Goal: Task Accomplishment & Management: Use online tool/utility

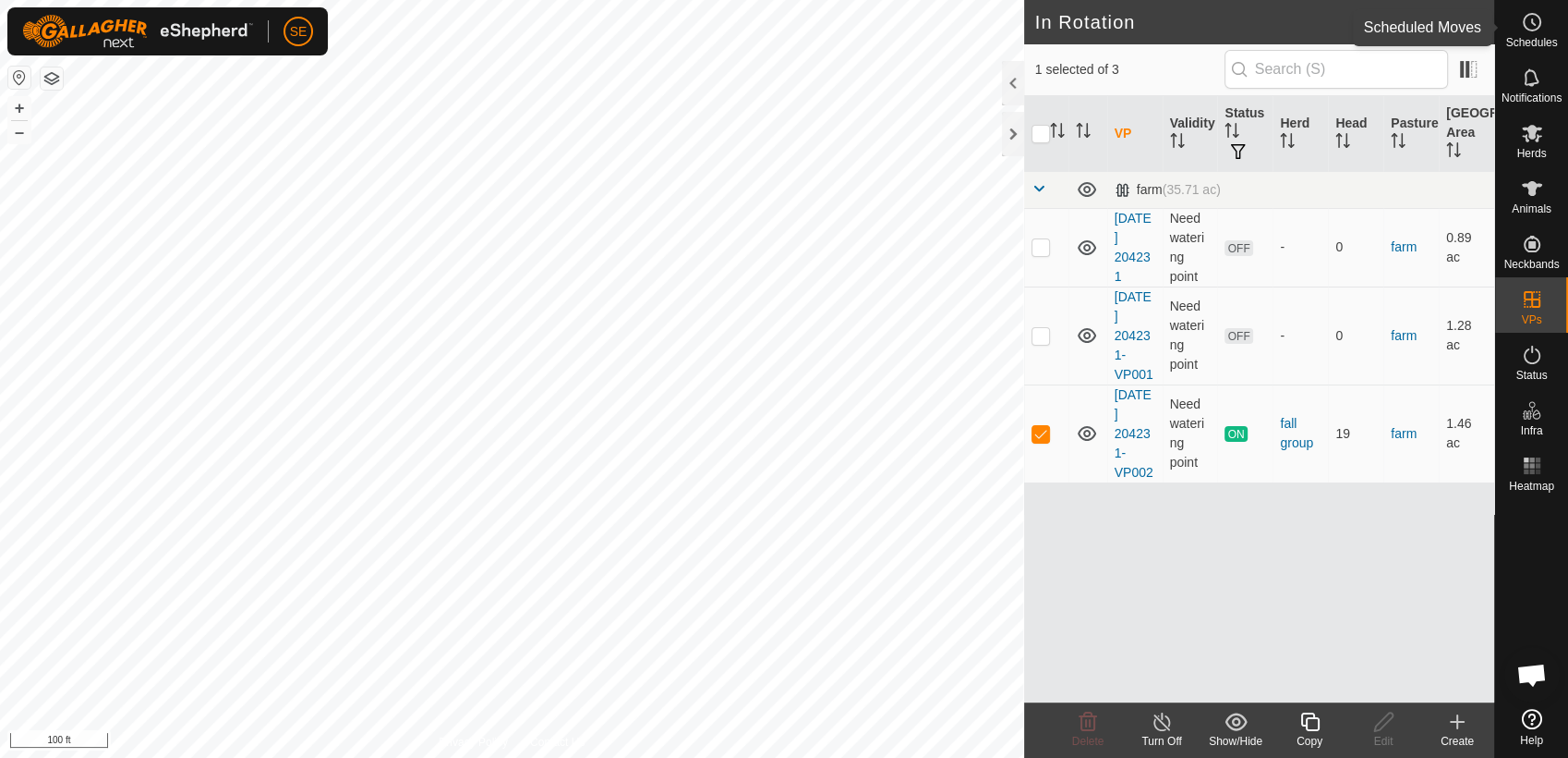
click at [1541, 31] on icon at bounding box center [1531, 22] width 22 height 22
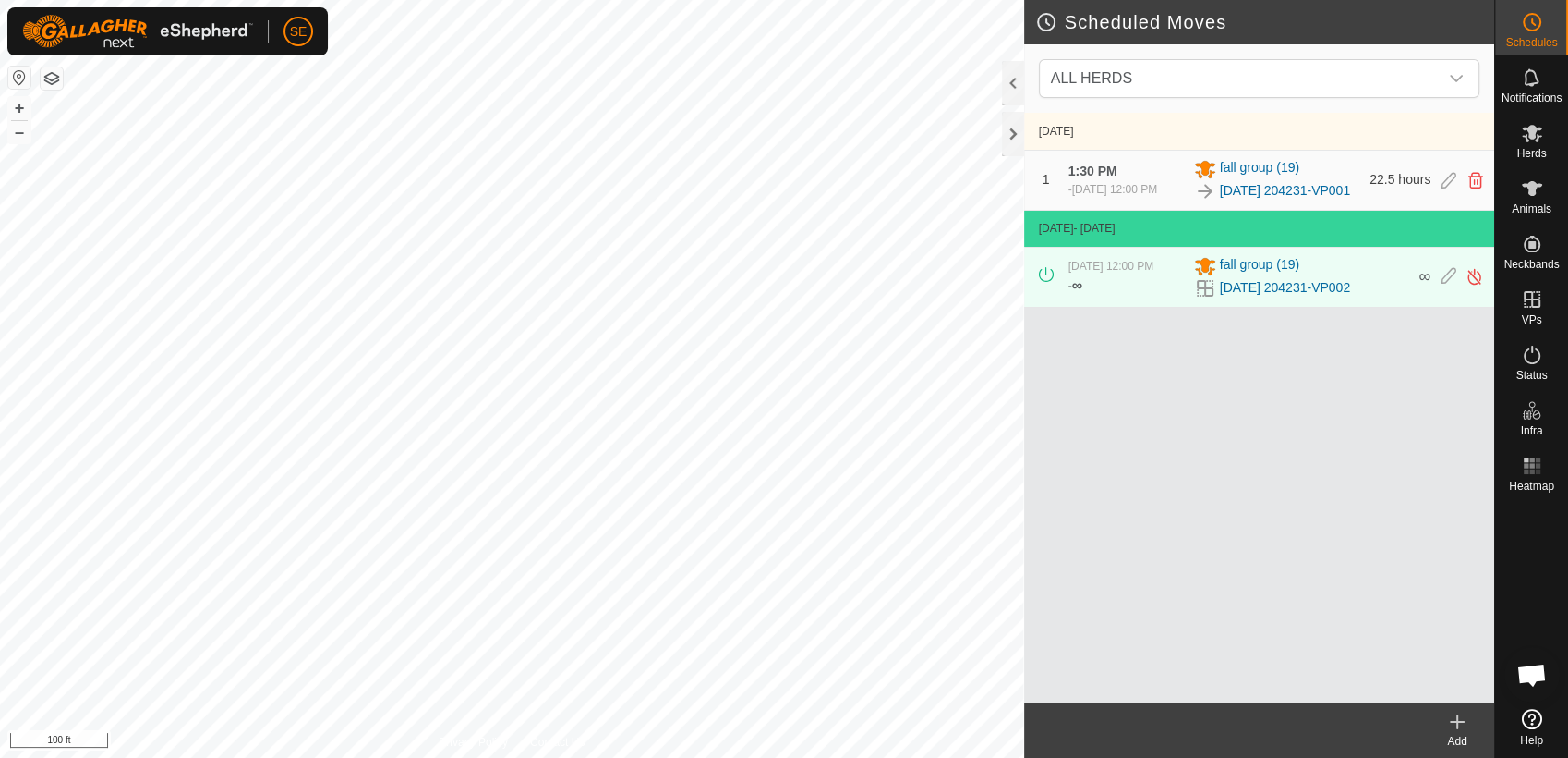
click at [1457, 724] on icon at bounding box center [1457, 722] width 0 height 13
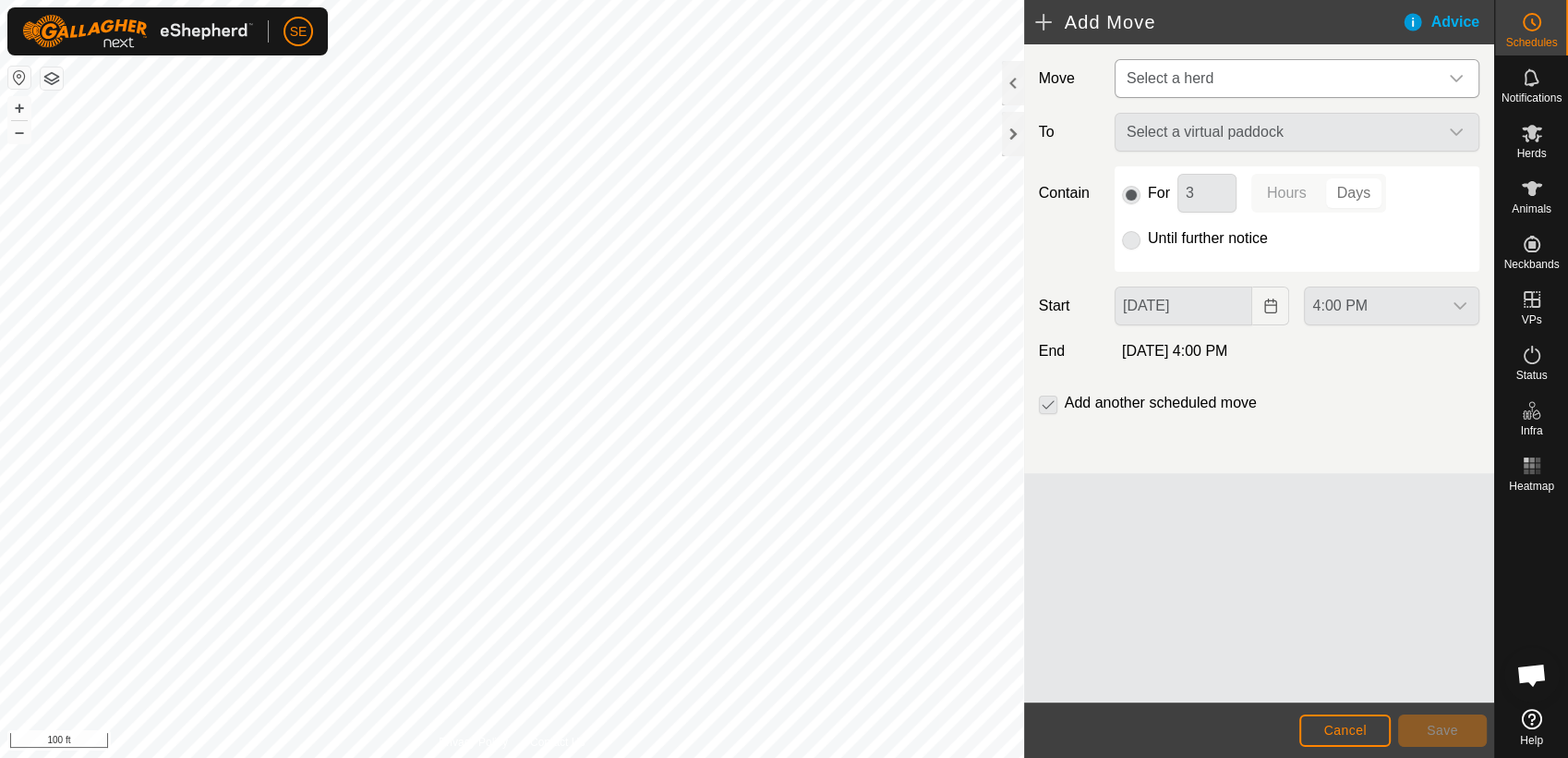
click at [1242, 69] on span "Select a herd" at bounding box center [1278, 78] width 319 height 37
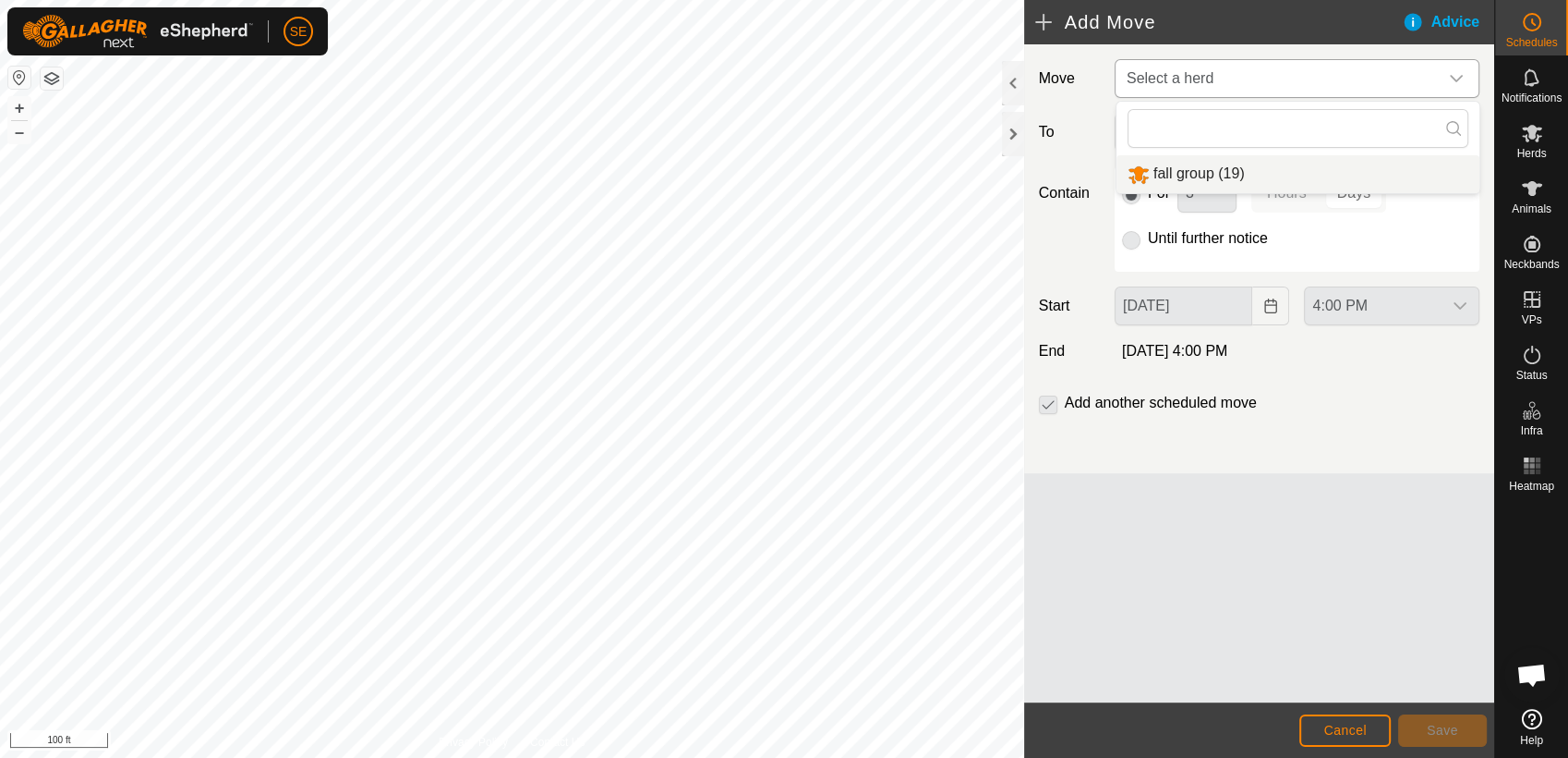
click at [1193, 174] on li "fall group (19)" at bounding box center [1298, 174] width 363 height 38
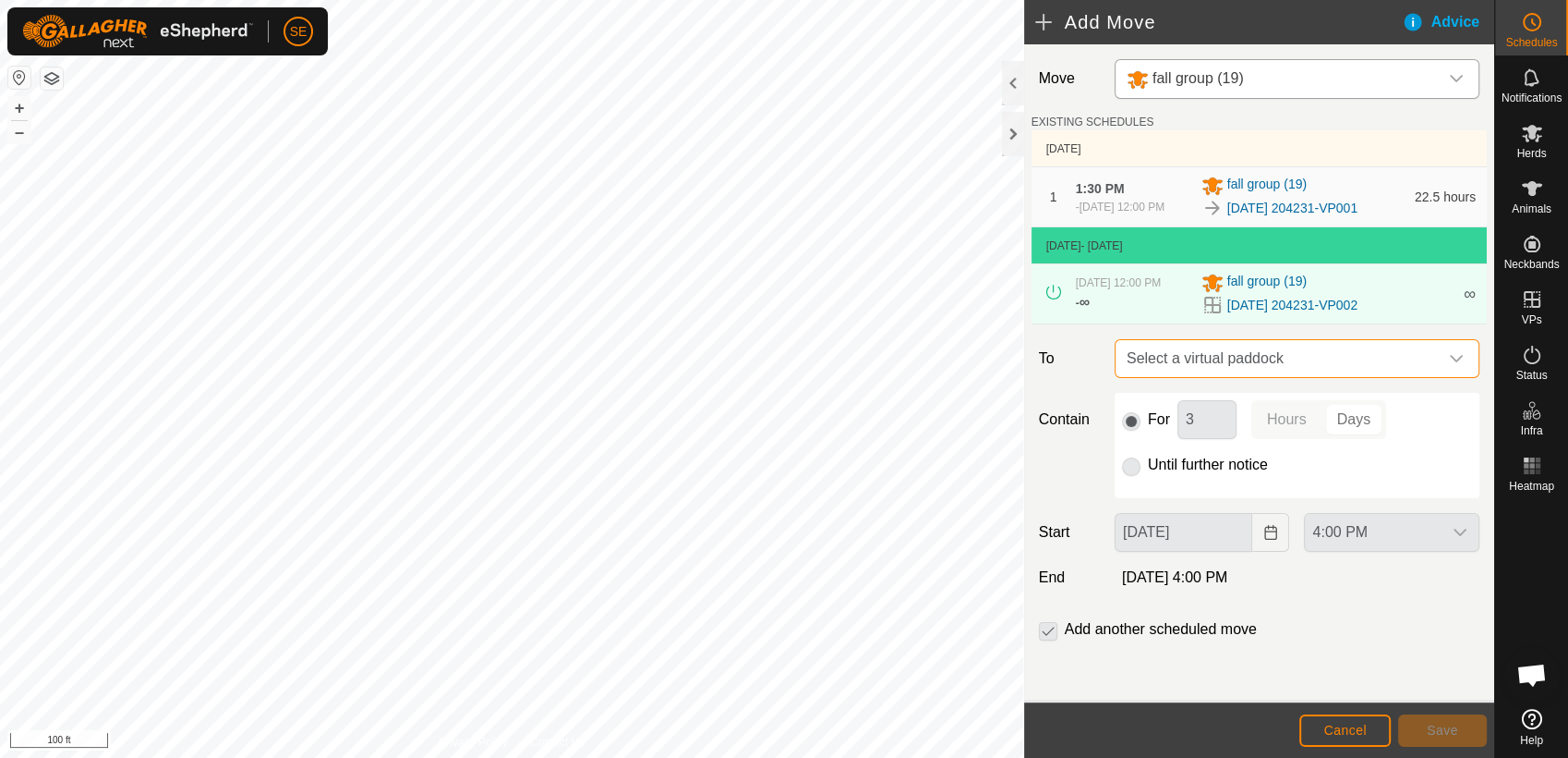
click at [1214, 360] on span "Select a virtual paddock" at bounding box center [1278, 358] width 319 height 37
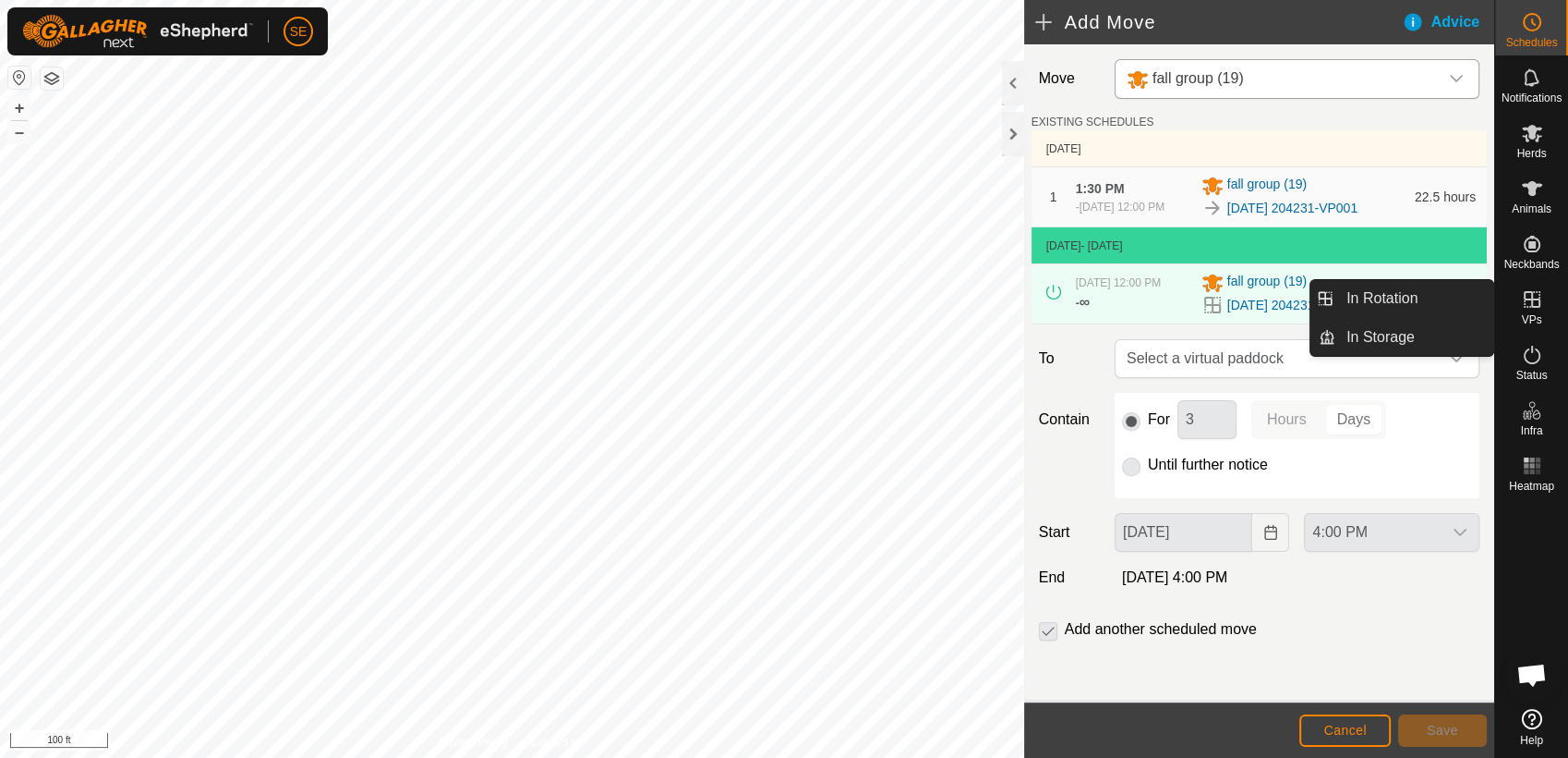
click at [1522, 306] on icon at bounding box center [1531, 299] width 22 height 22
click at [1437, 307] on link "In Rotation" at bounding box center [1414, 298] width 158 height 37
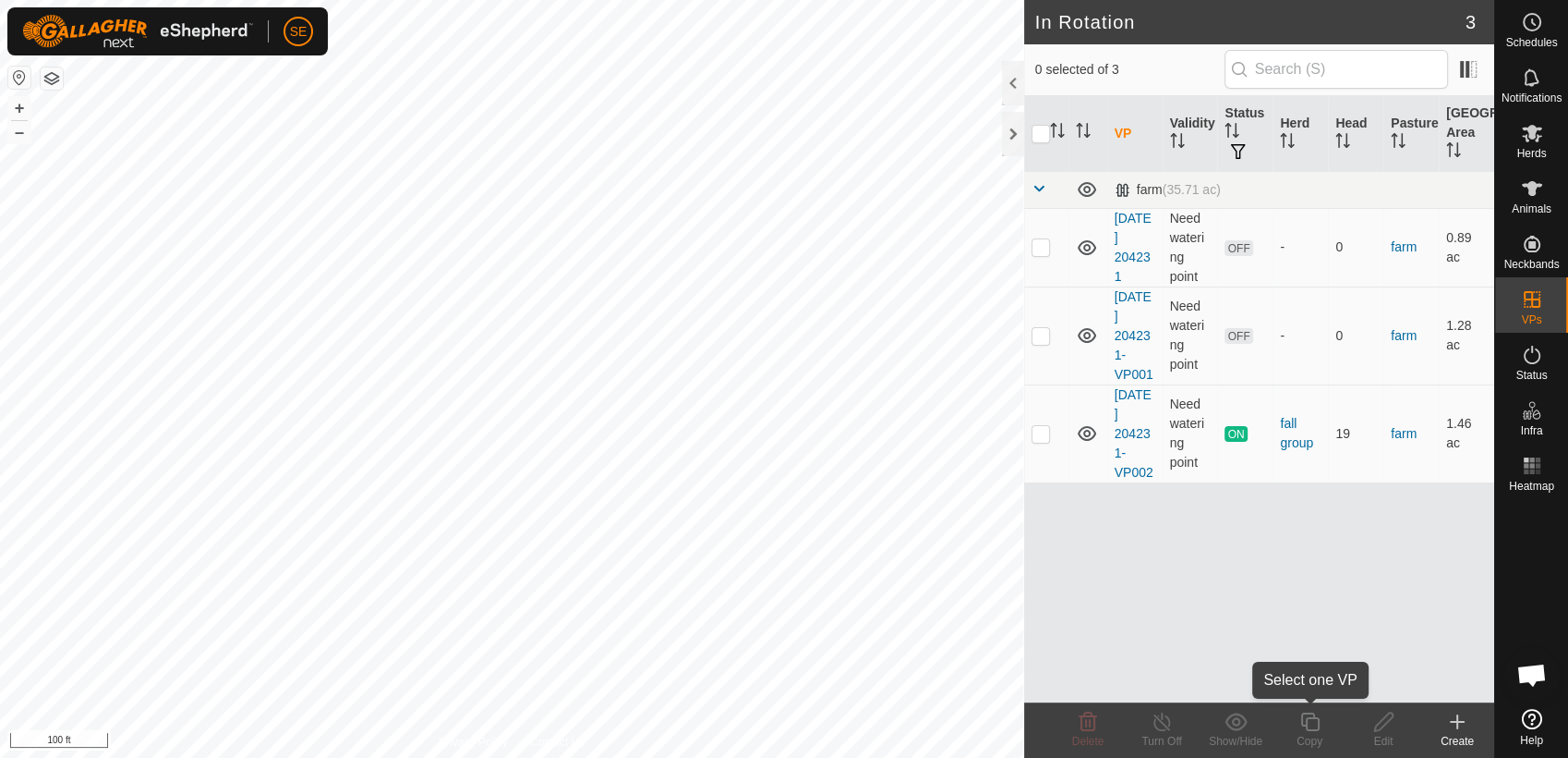
scroll to position [1481, 0]
click at [1044, 434] on p-checkbox at bounding box center [1041, 433] width 19 height 15
checkbox input "true"
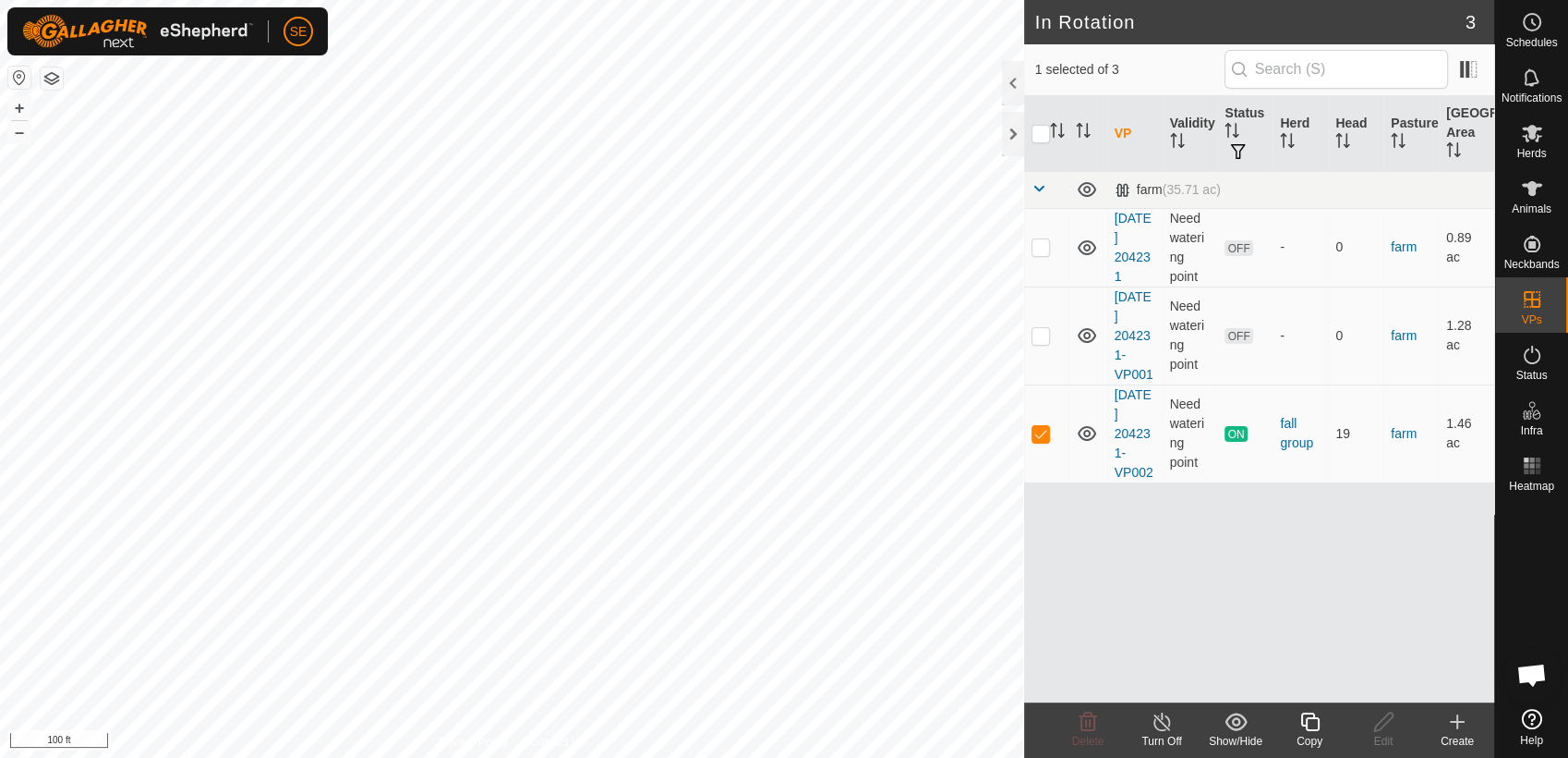
click at [1308, 722] on icon at bounding box center [1310, 721] width 23 height 22
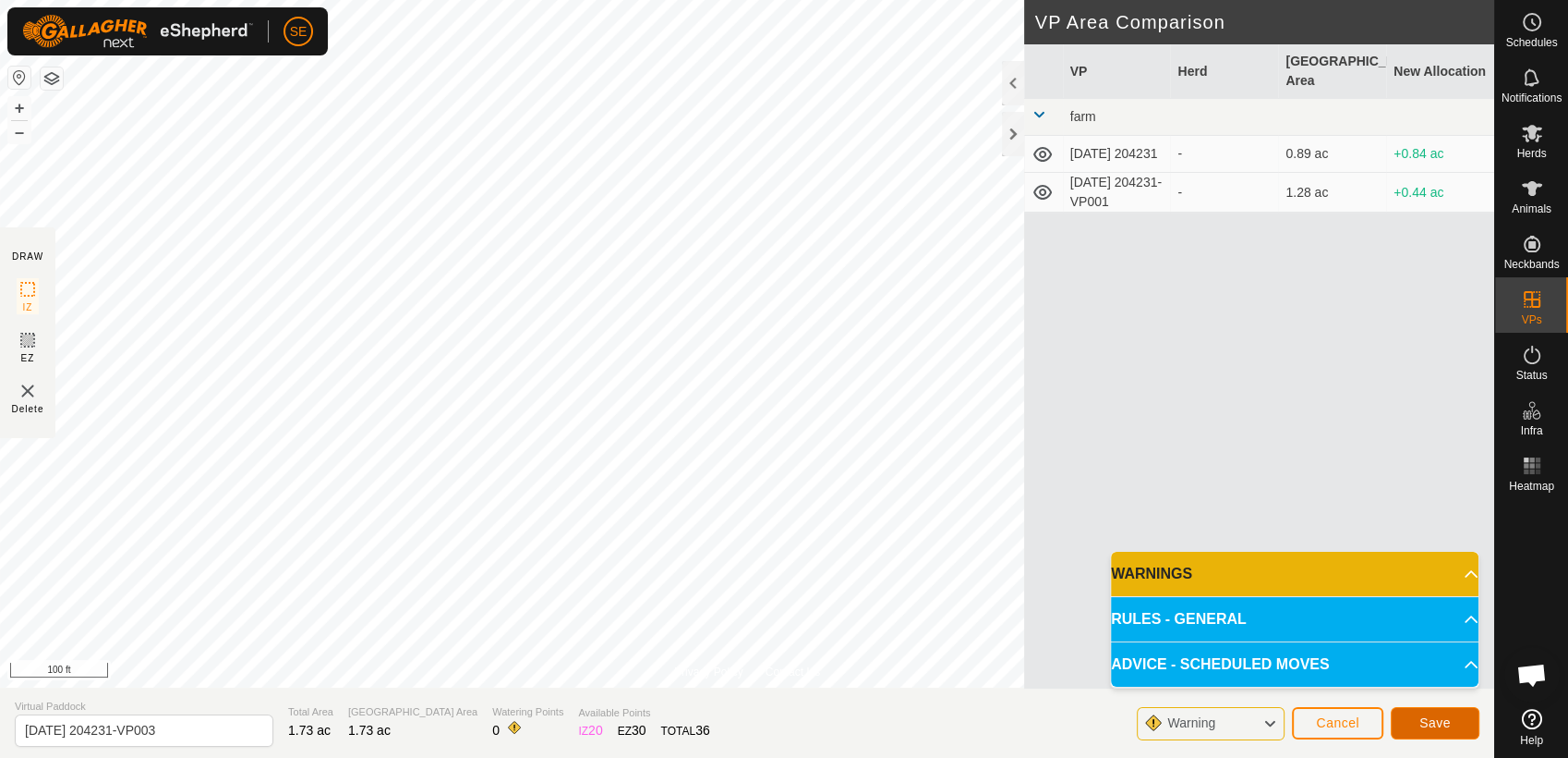
click at [1423, 717] on span "Save" at bounding box center [1435, 723] width 31 height 15
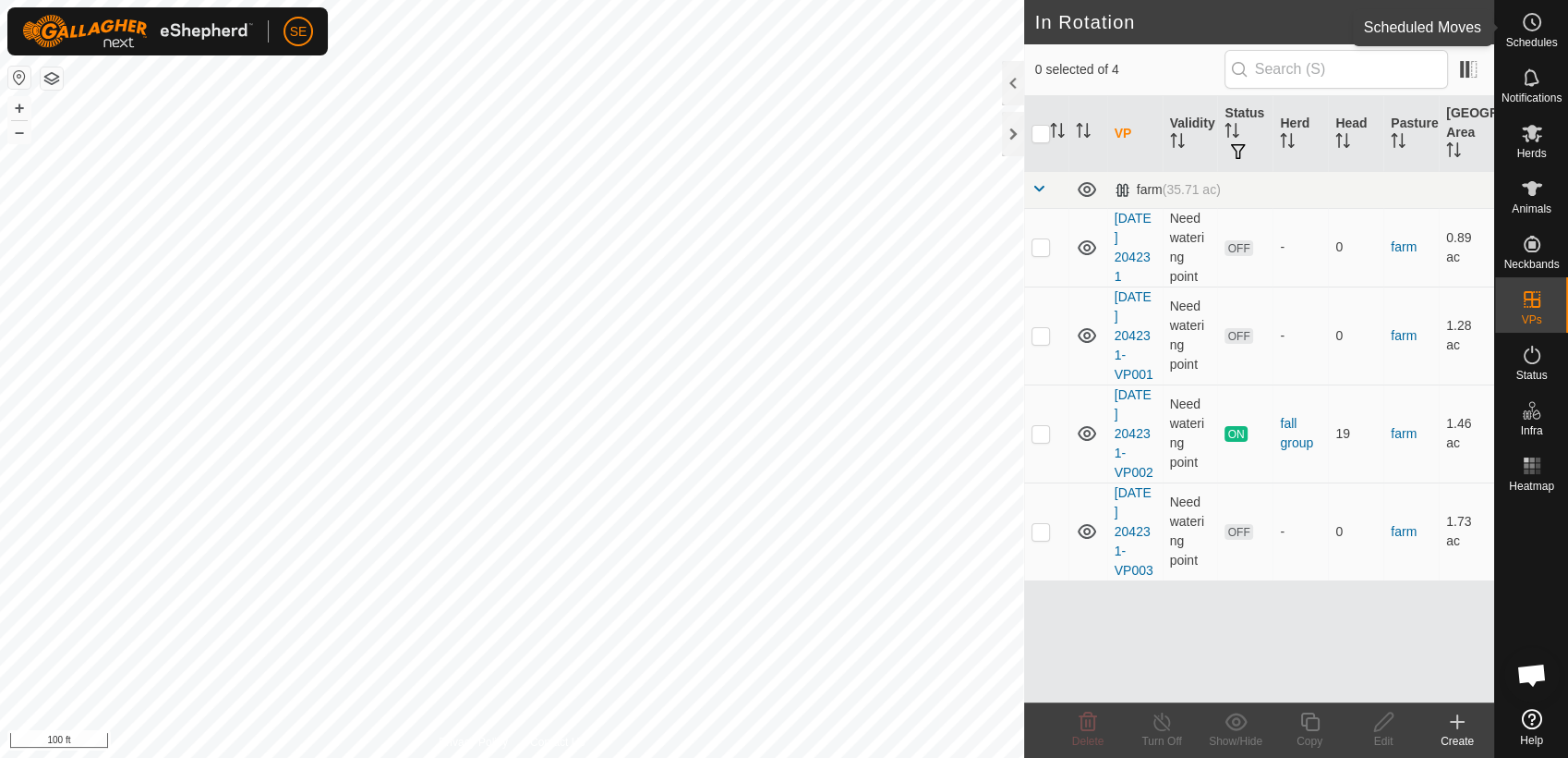
drag, startPoint x: 1533, startPoint y: 27, endPoint x: 1517, endPoint y: 40, distance: 20.6
click at [1533, 27] on icon at bounding box center [1531, 22] width 22 height 22
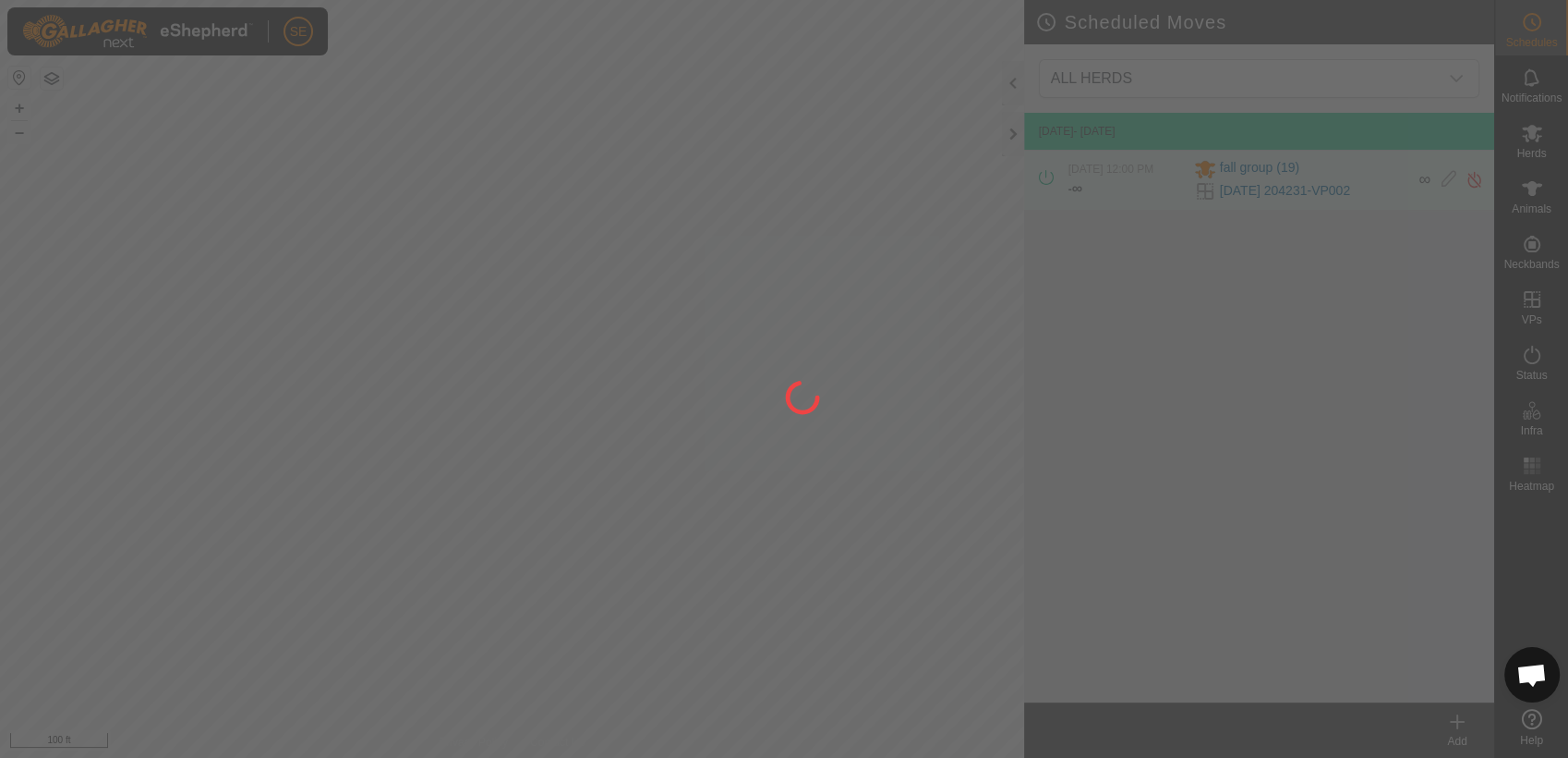
click at [1465, 727] on div at bounding box center [784, 379] width 1568 height 758
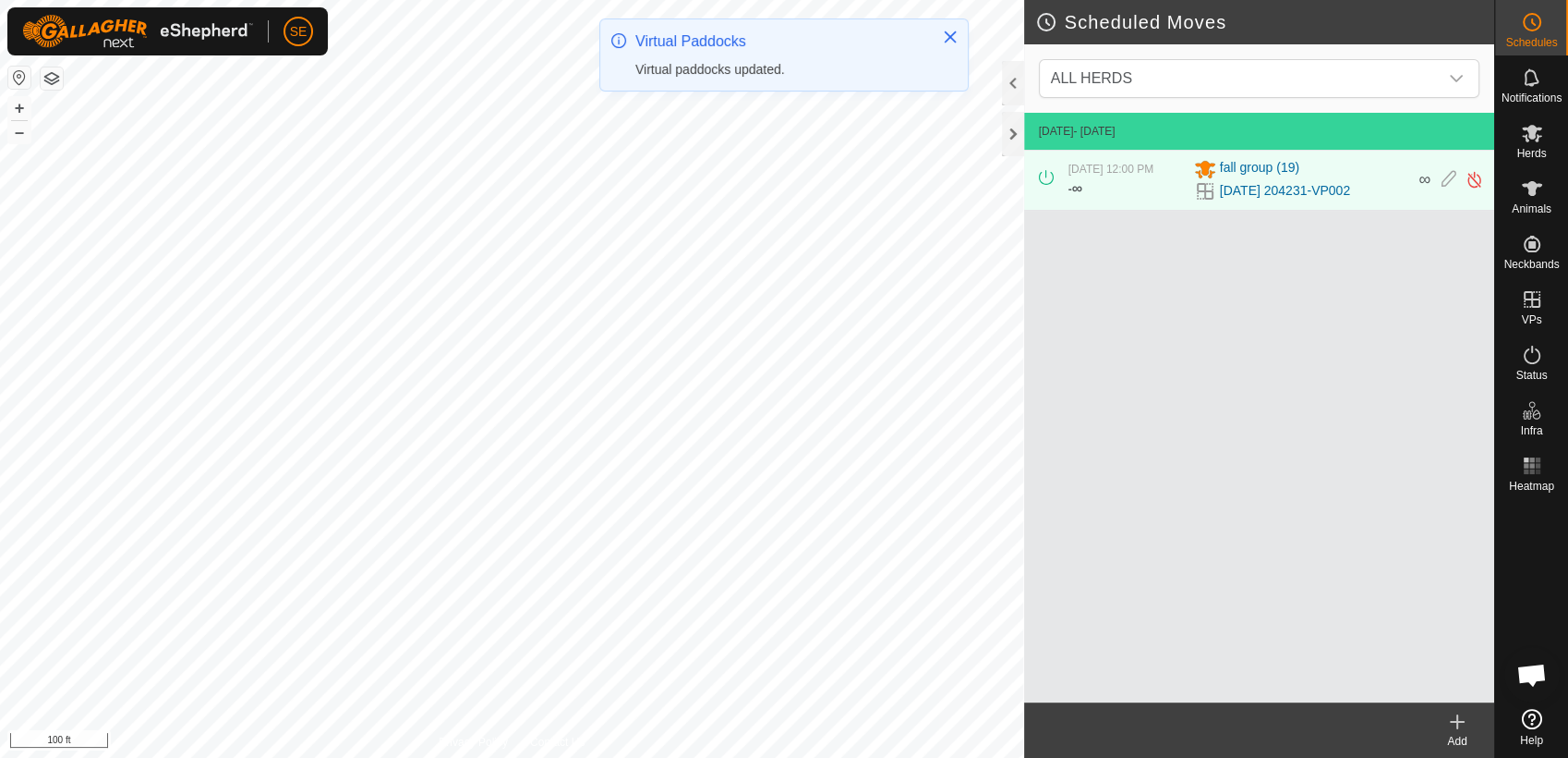
click at [1457, 727] on icon at bounding box center [1457, 722] width 0 height 13
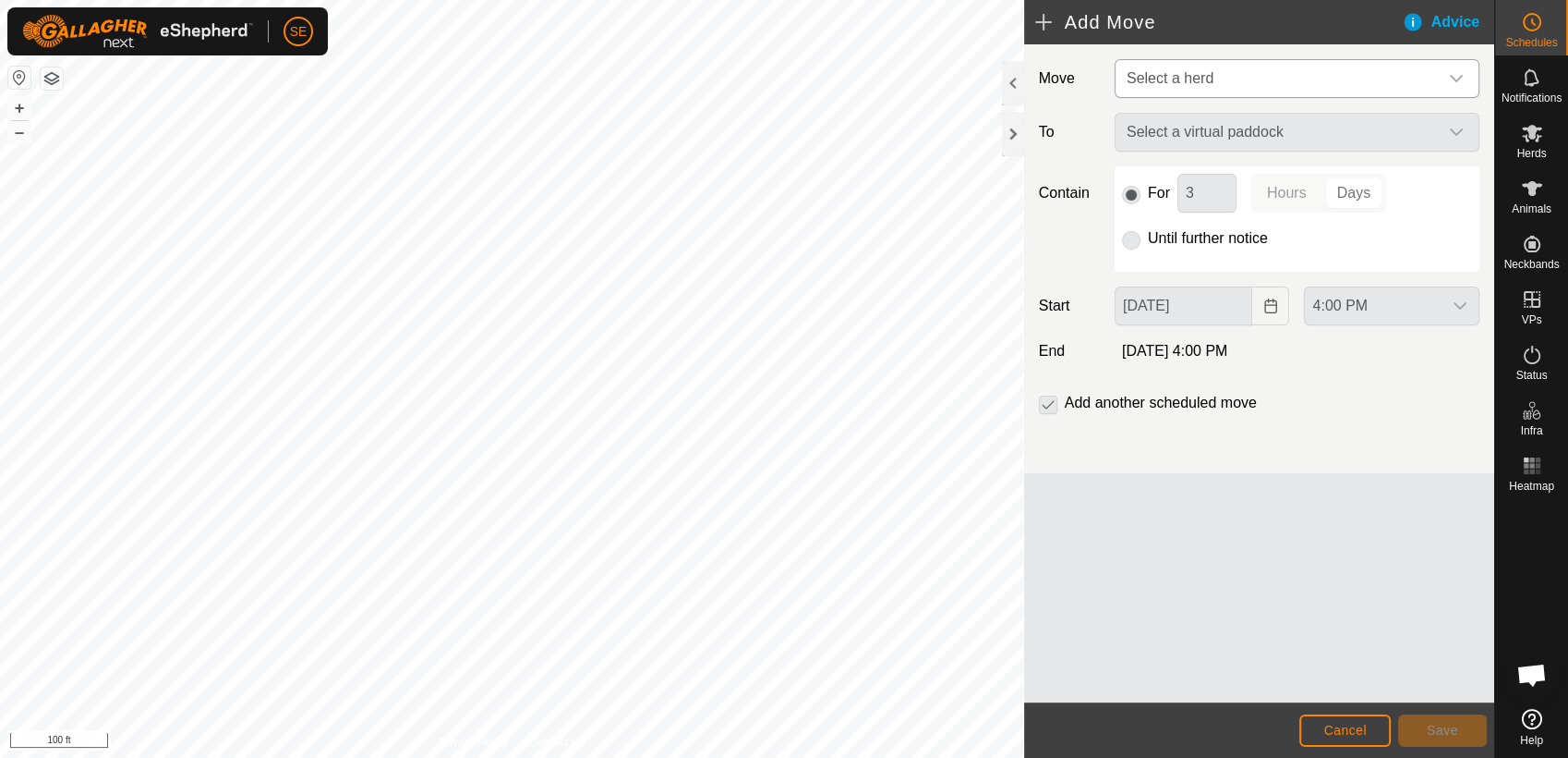
click at [1195, 85] on span "Select a herd" at bounding box center [1170, 78] width 87 height 16
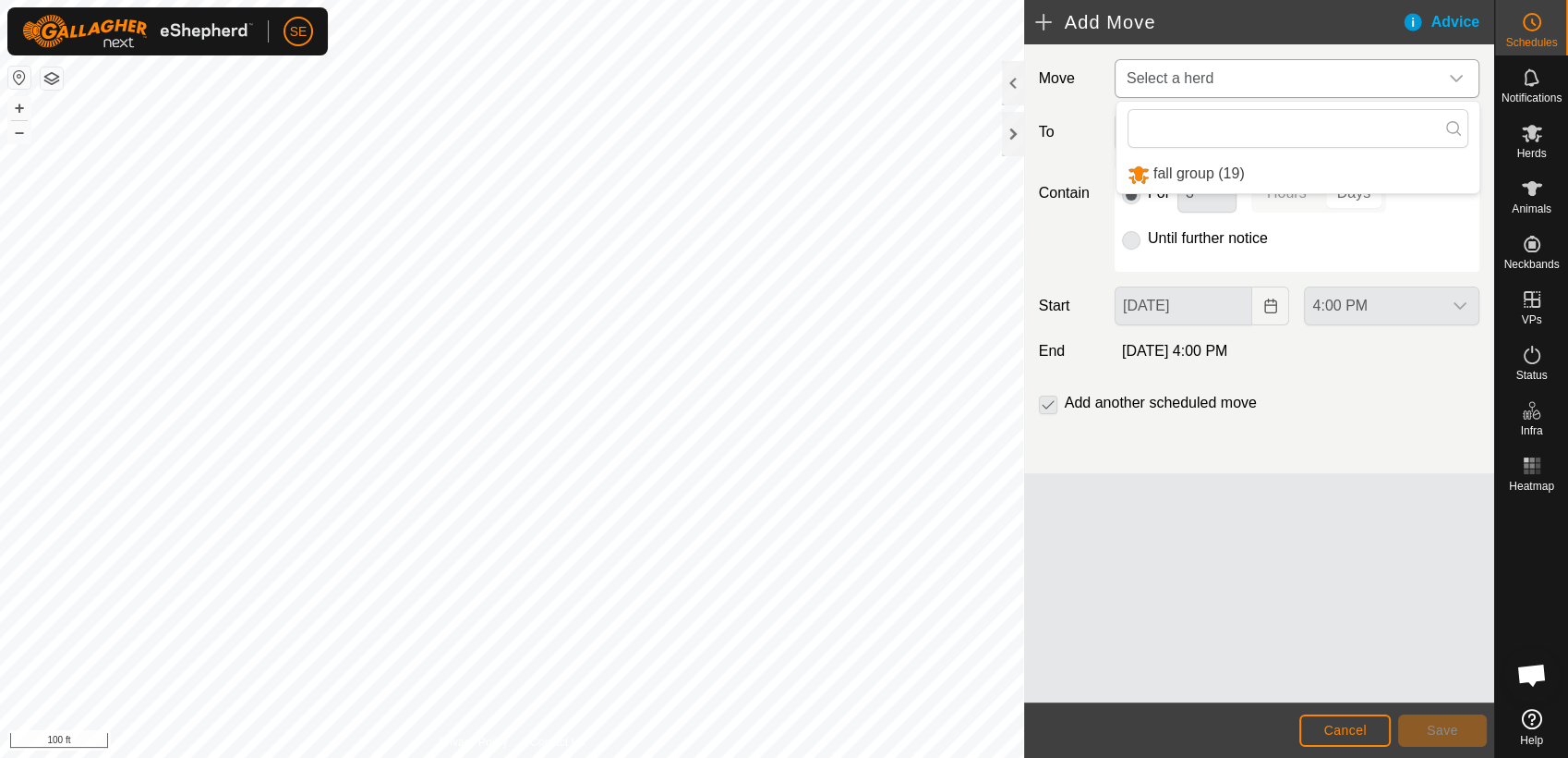
click at [1193, 167] on li "fall group (19)" at bounding box center [1298, 174] width 363 height 38
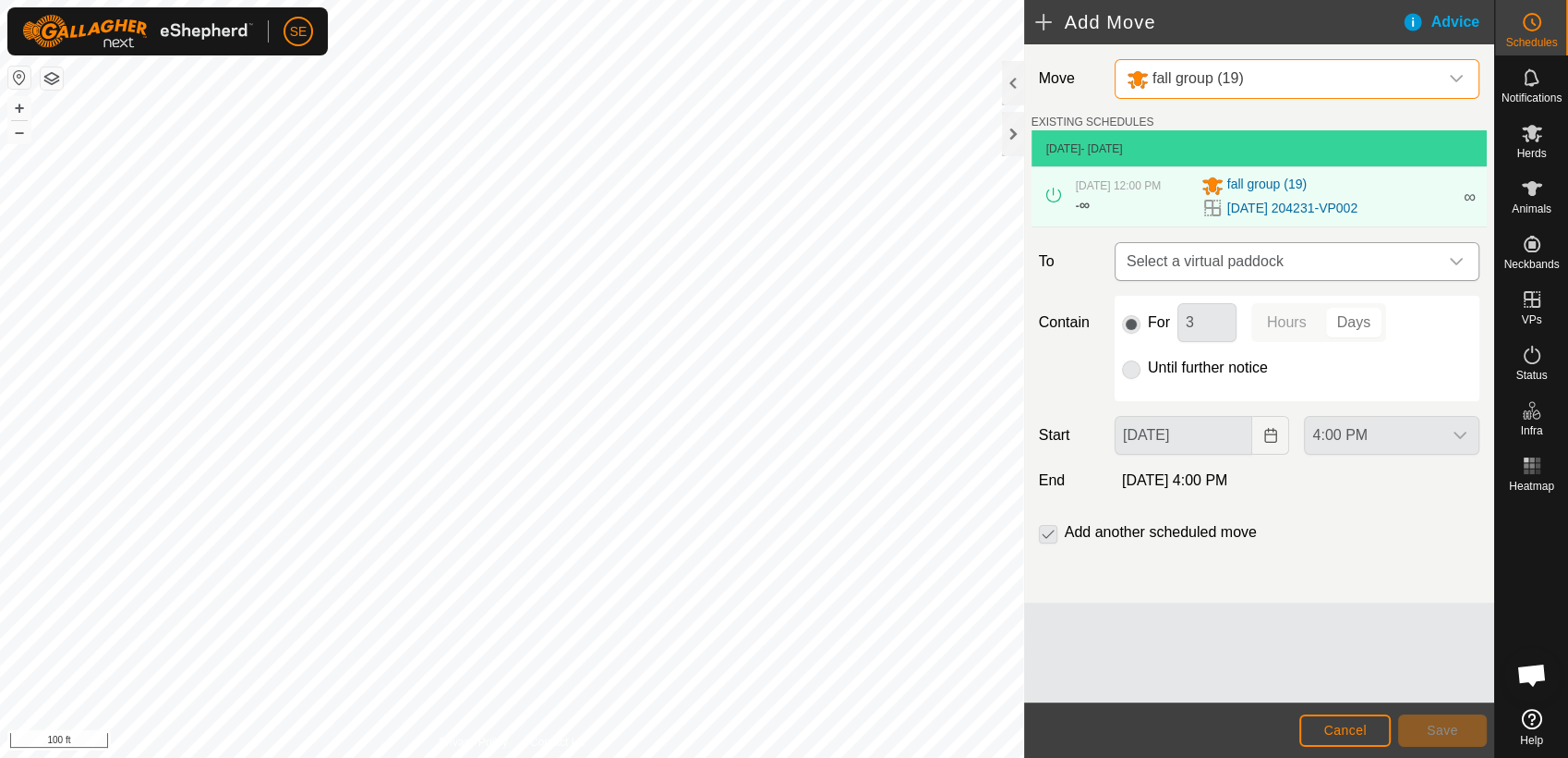
click at [1198, 266] on span "Select a virtual paddock" at bounding box center [1278, 261] width 319 height 37
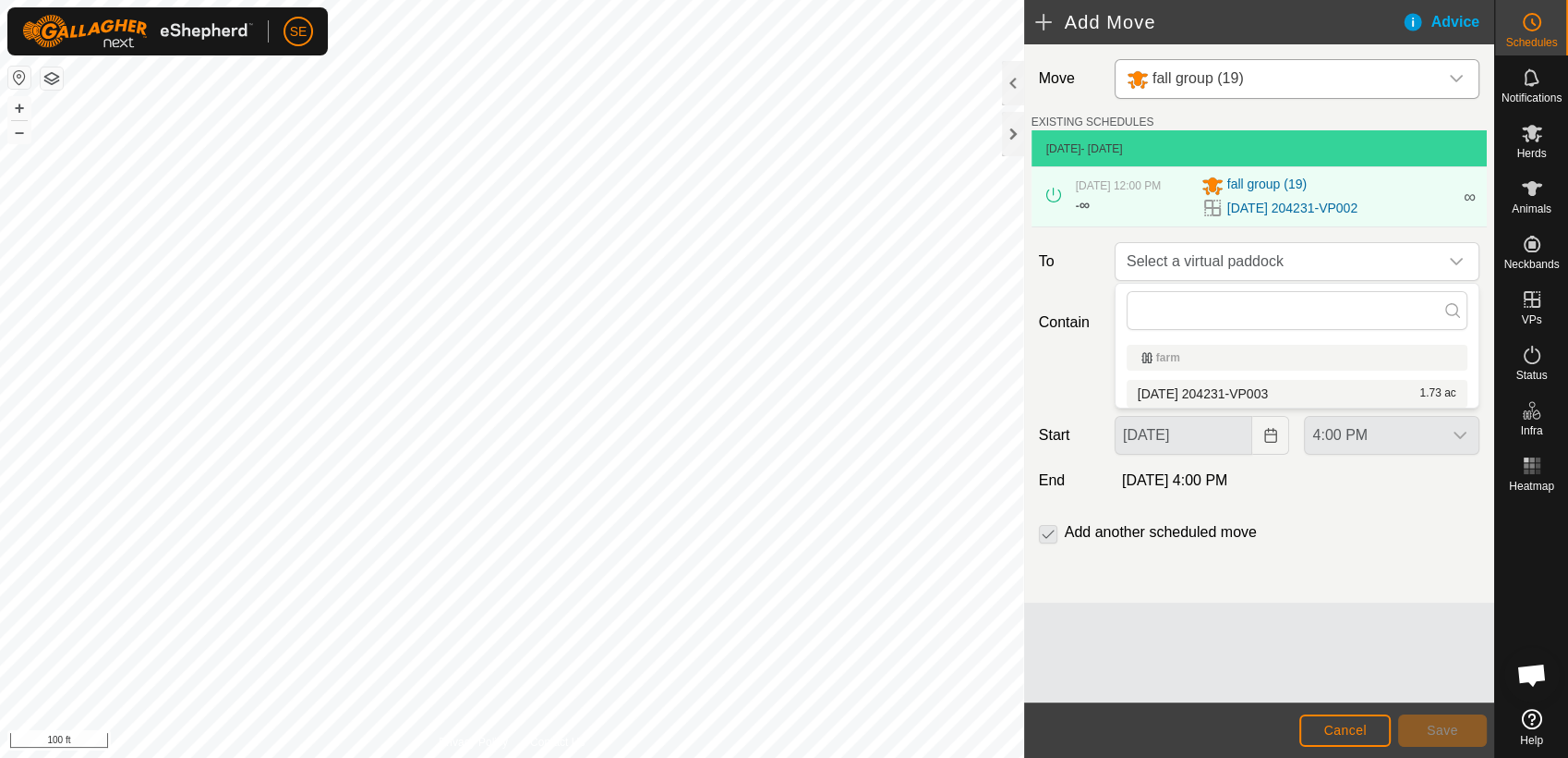
click at [1185, 388] on li "2025-10-06 204231-VP003 1.73 ac" at bounding box center [1297, 393] width 340 height 27
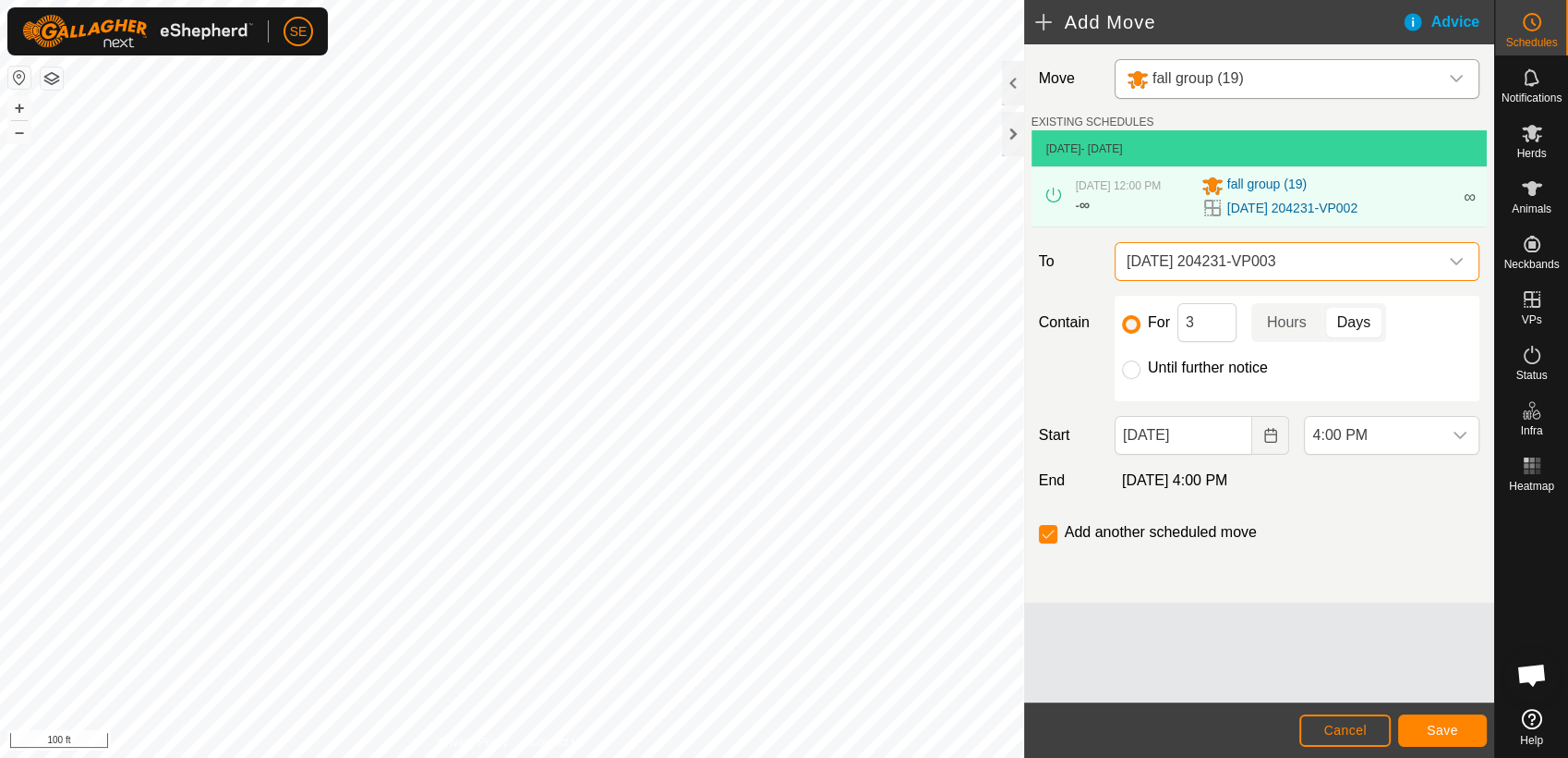
click at [1192, 262] on span "[DATE] 204231-VP003" at bounding box center [1278, 261] width 319 height 37
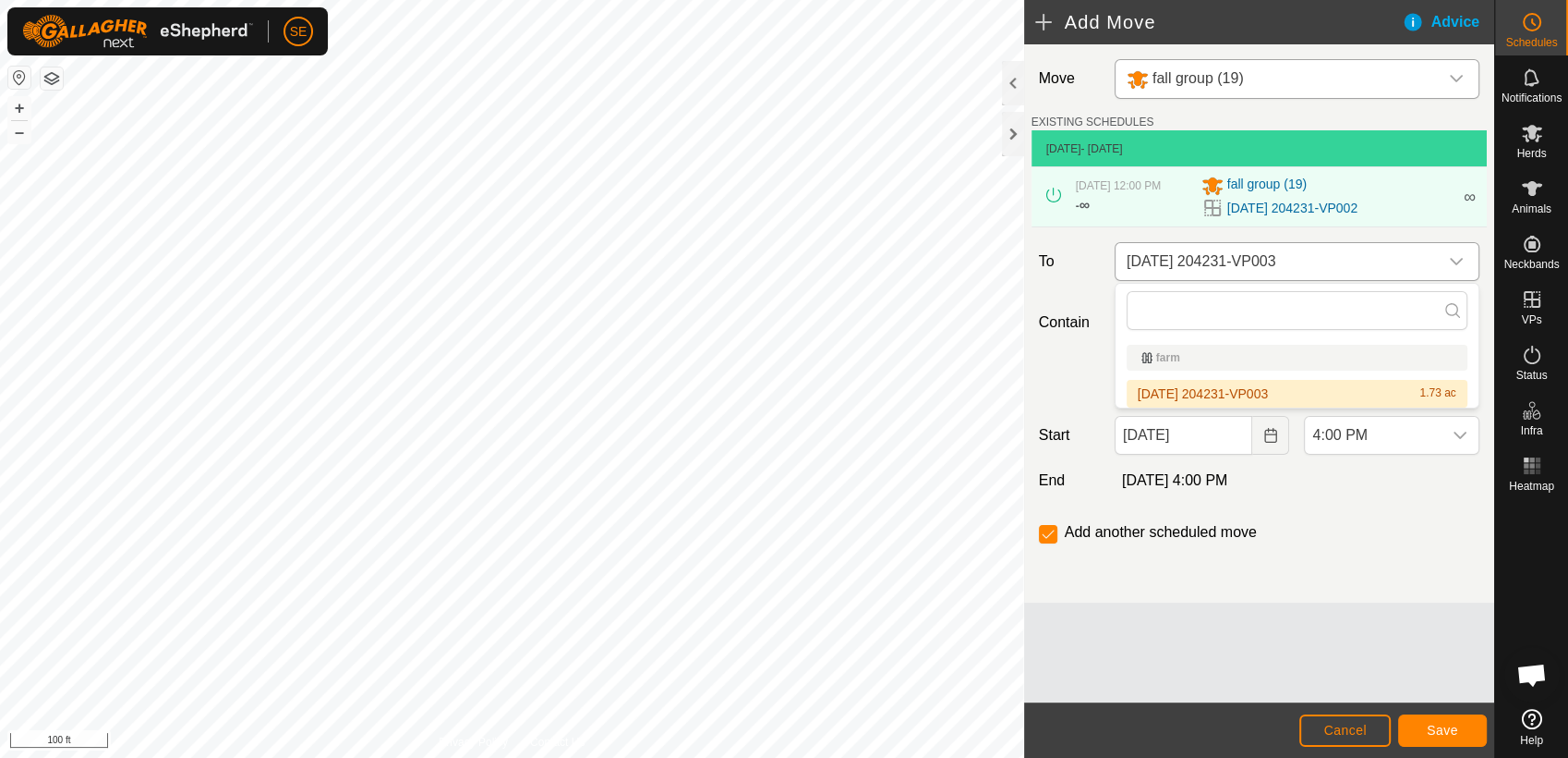
click at [1188, 253] on span "[DATE] 204231-VP003" at bounding box center [1278, 261] width 319 height 37
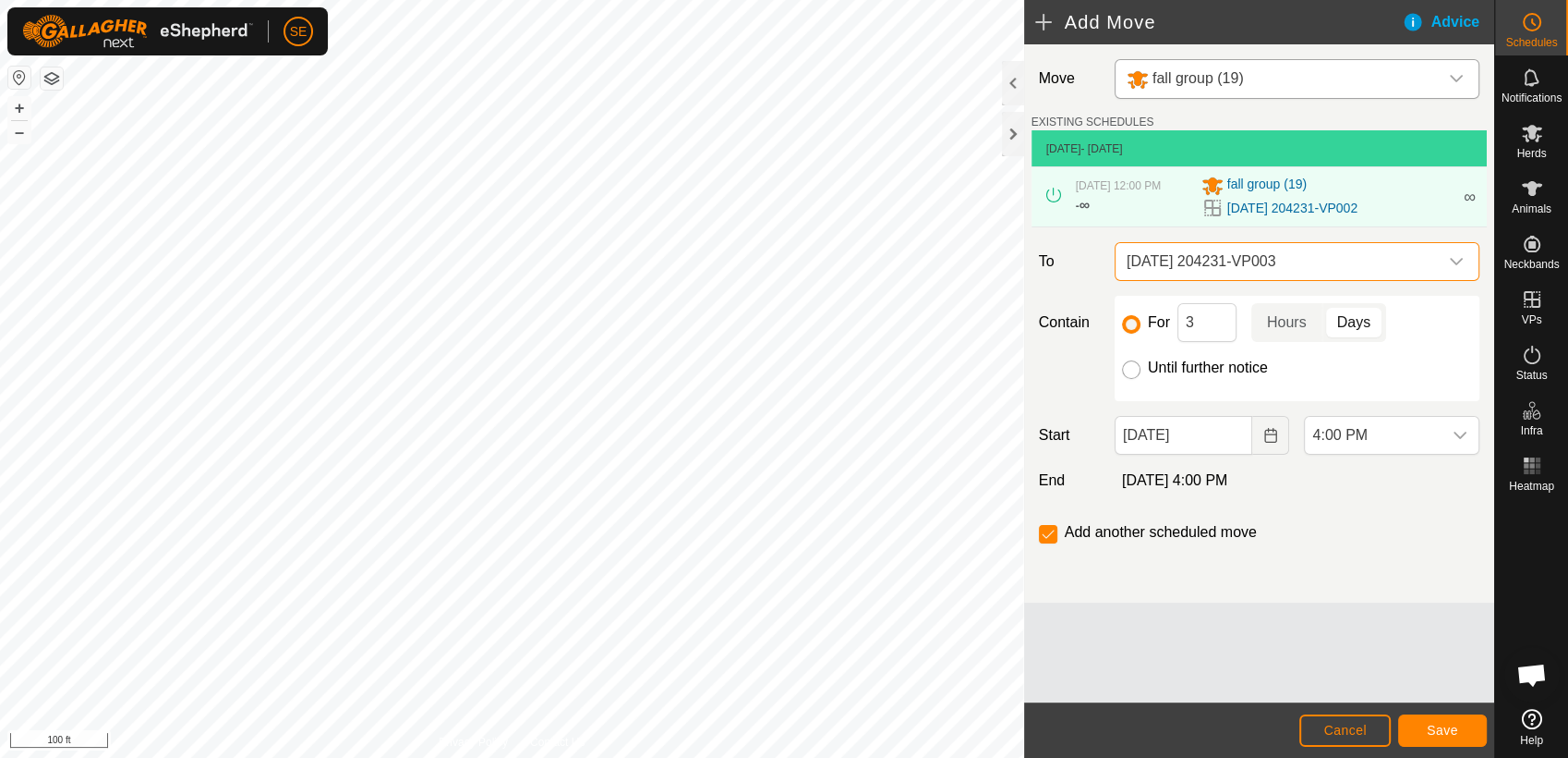
click at [1134, 368] on input "Until further notice" at bounding box center [1131, 370] width 19 height 19
radio input "true"
checkbox input "false"
click at [1462, 432] on icon "dropdown trigger" at bounding box center [1460, 435] width 15 height 15
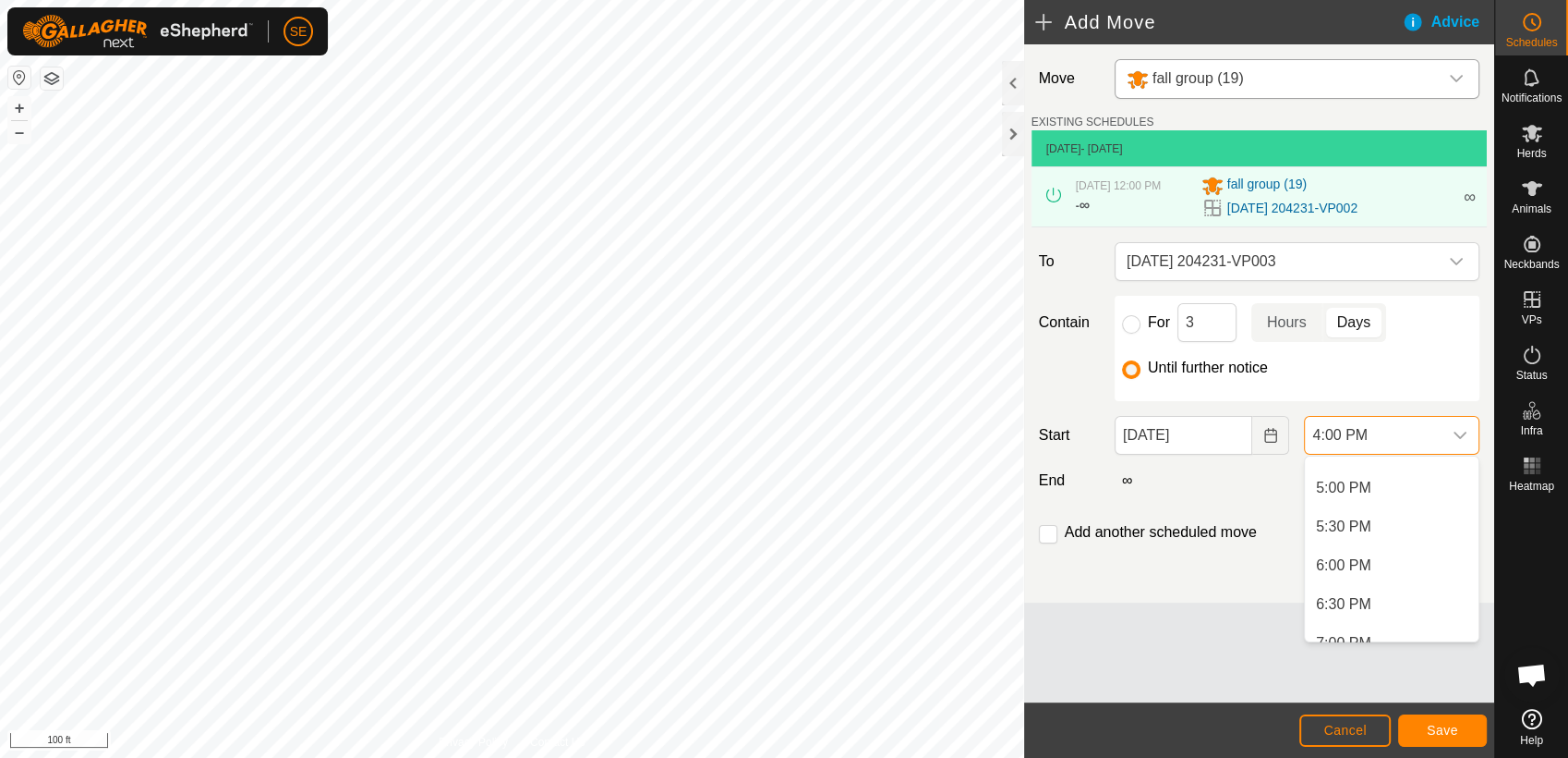
scroll to position [1271, 0]
click at [1351, 595] on li "6:00 PM" at bounding box center [1392, 600] width 174 height 37
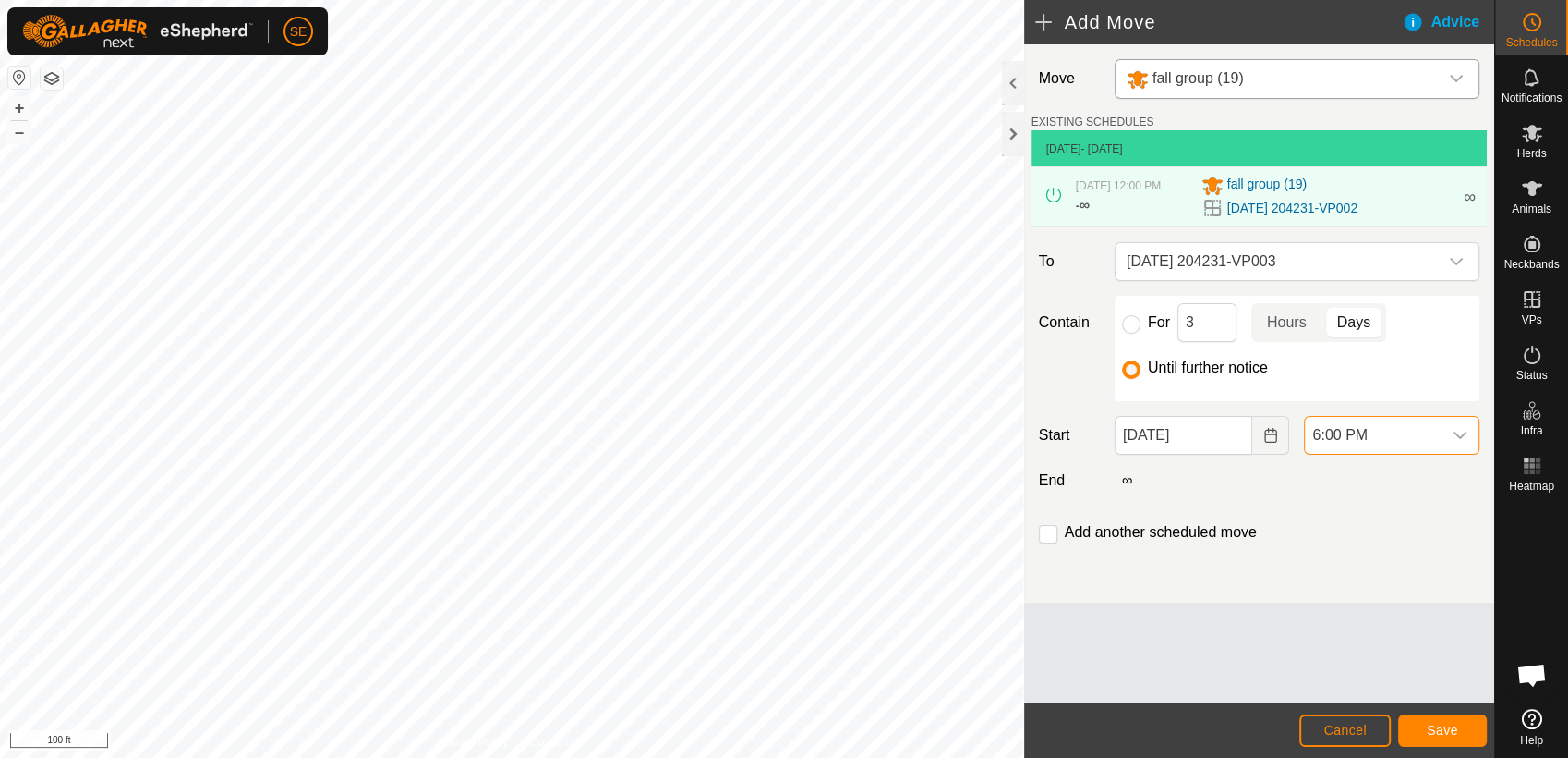
scroll to position [1242, 0]
click at [1419, 721] on button "Save" at bounding box center [1442, 731] width 89 height 32
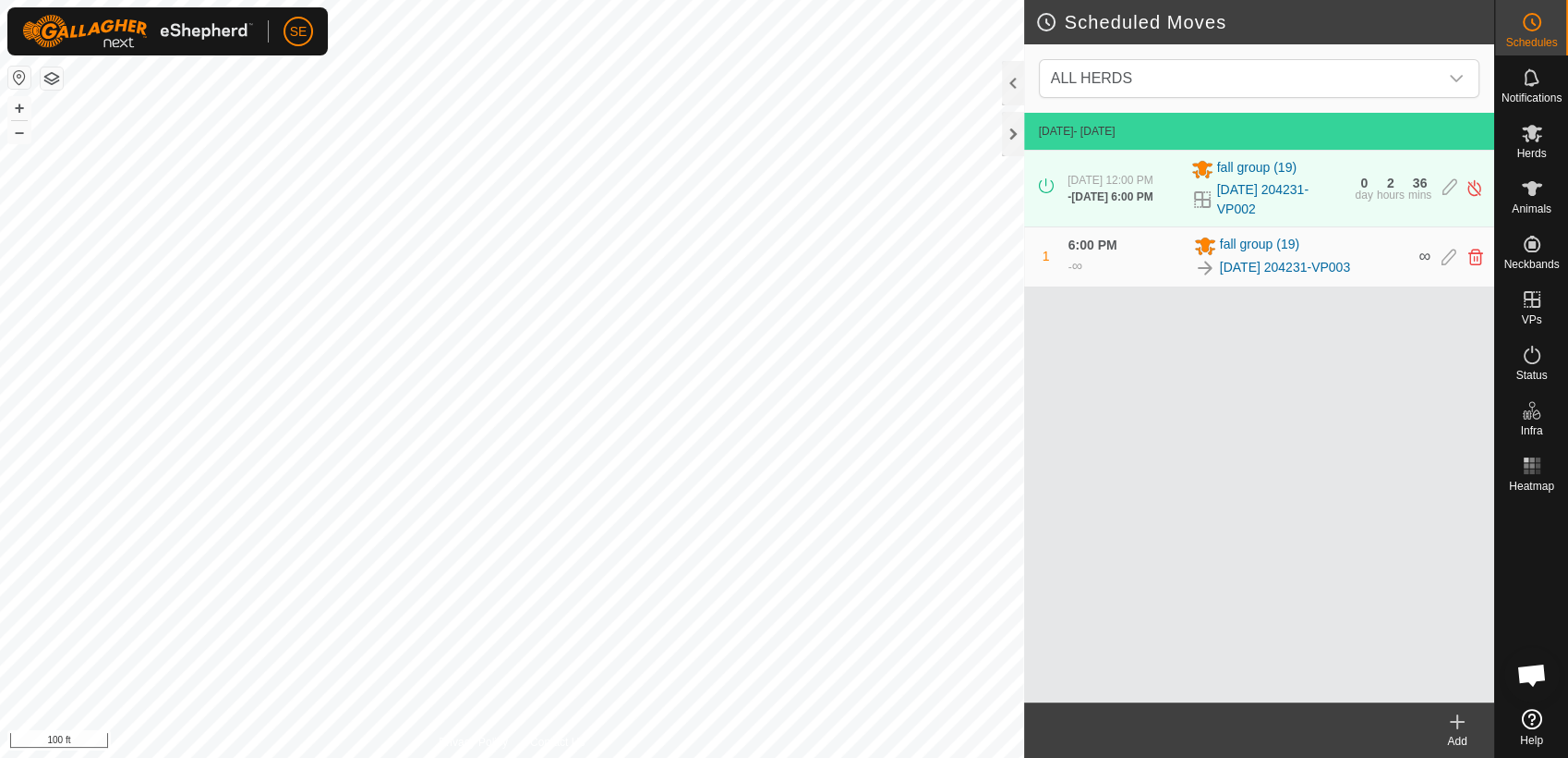
scroll to position [1481, 0]
